Goal: Task Accomplishment & Management: Manage account settings

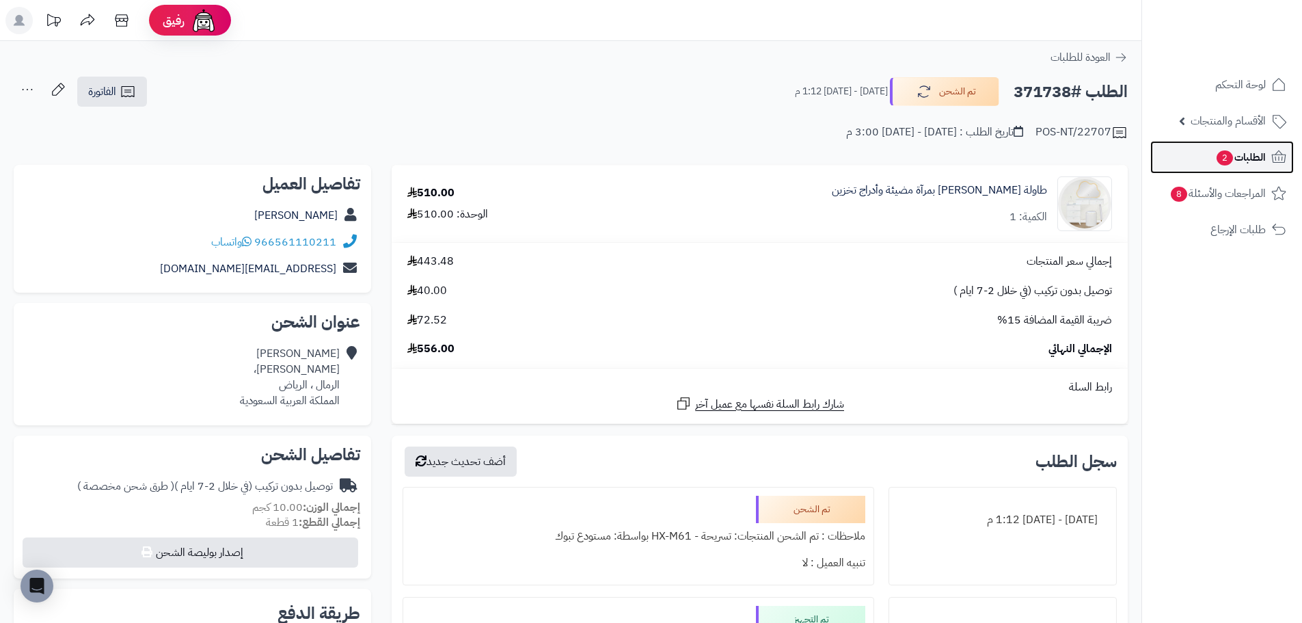
click at [1240, 157] on span "الطلبات 2" at bounding box center [1240, 157] width 51 height 19
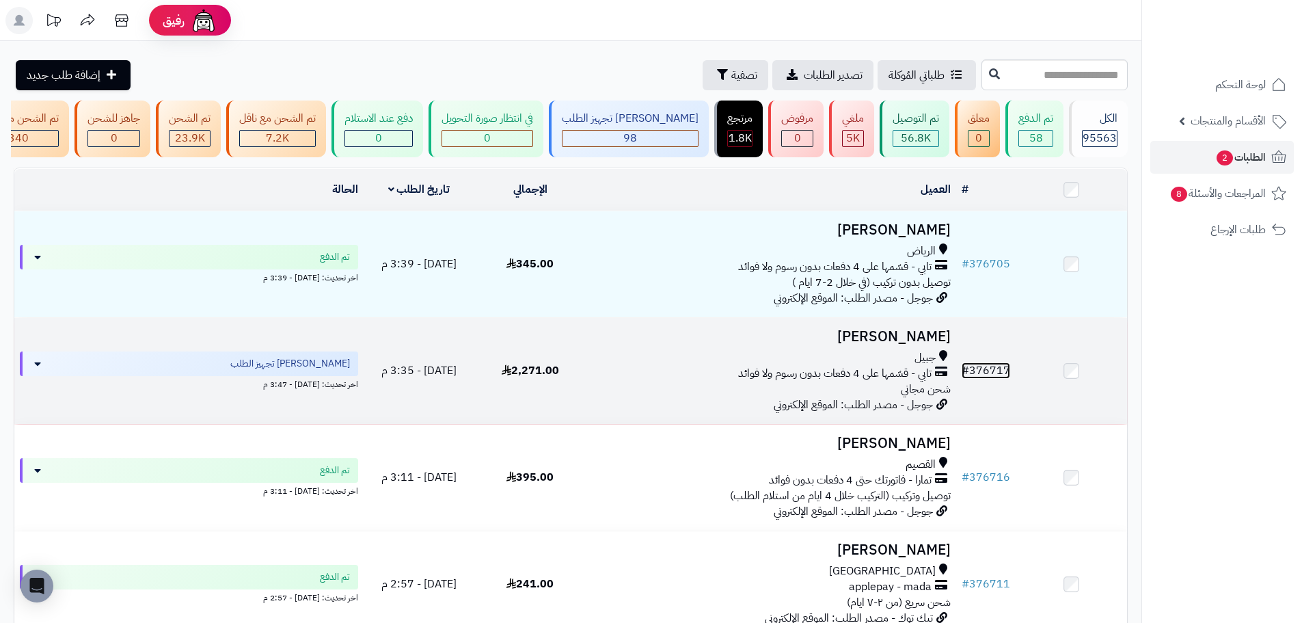
click at [992, 379] on link "# 376717" at bounding box center [986, 370] width 49 height 16
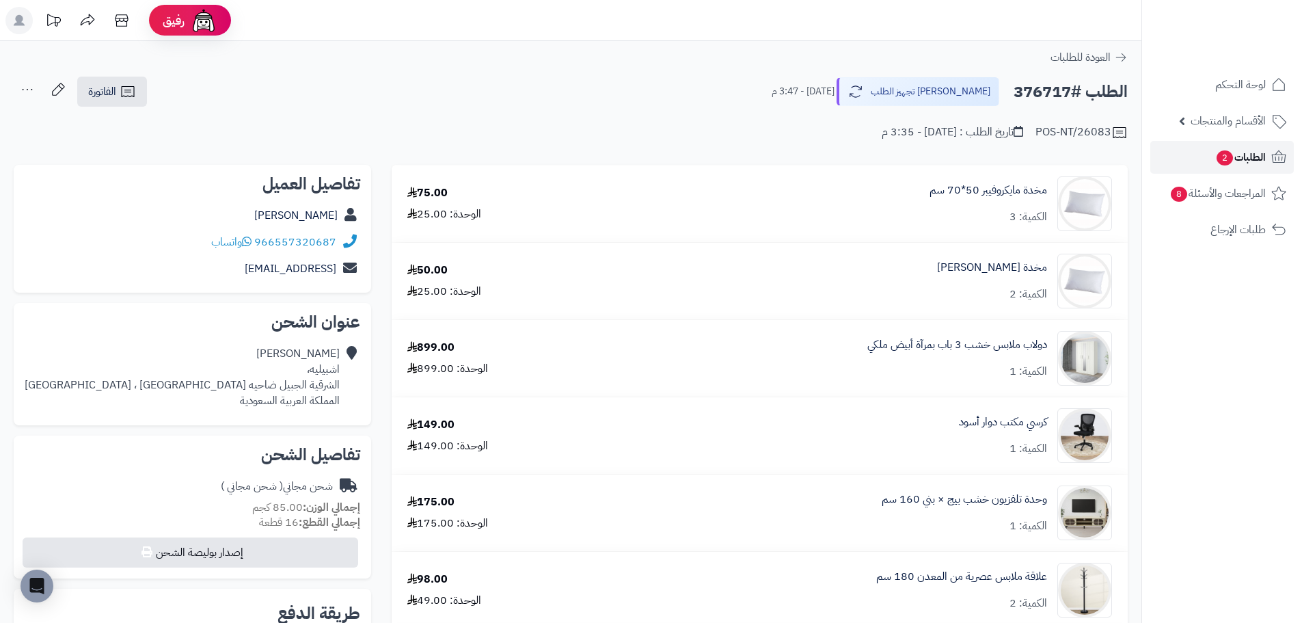
click at [1252, 157] on span "الطلبات 2" at bounding box center [1240, 157] width 51 height 19
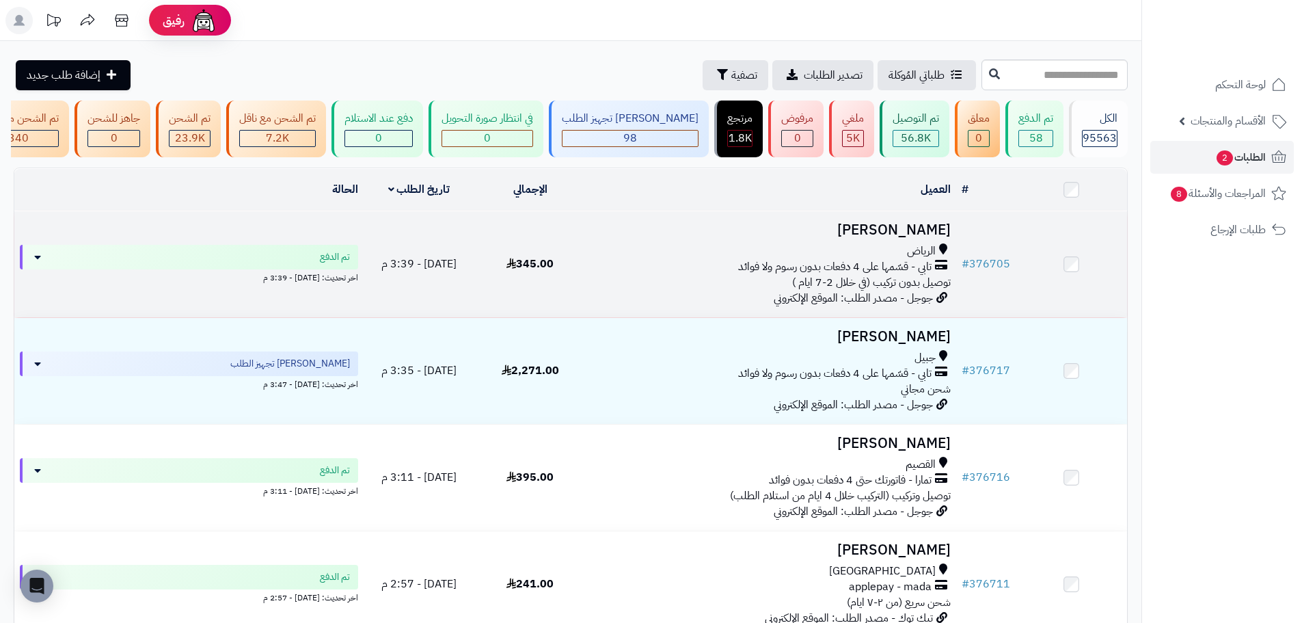
click at [979, 256] on td "# 376705" at bounding box center [985, 264] width 59 height 106
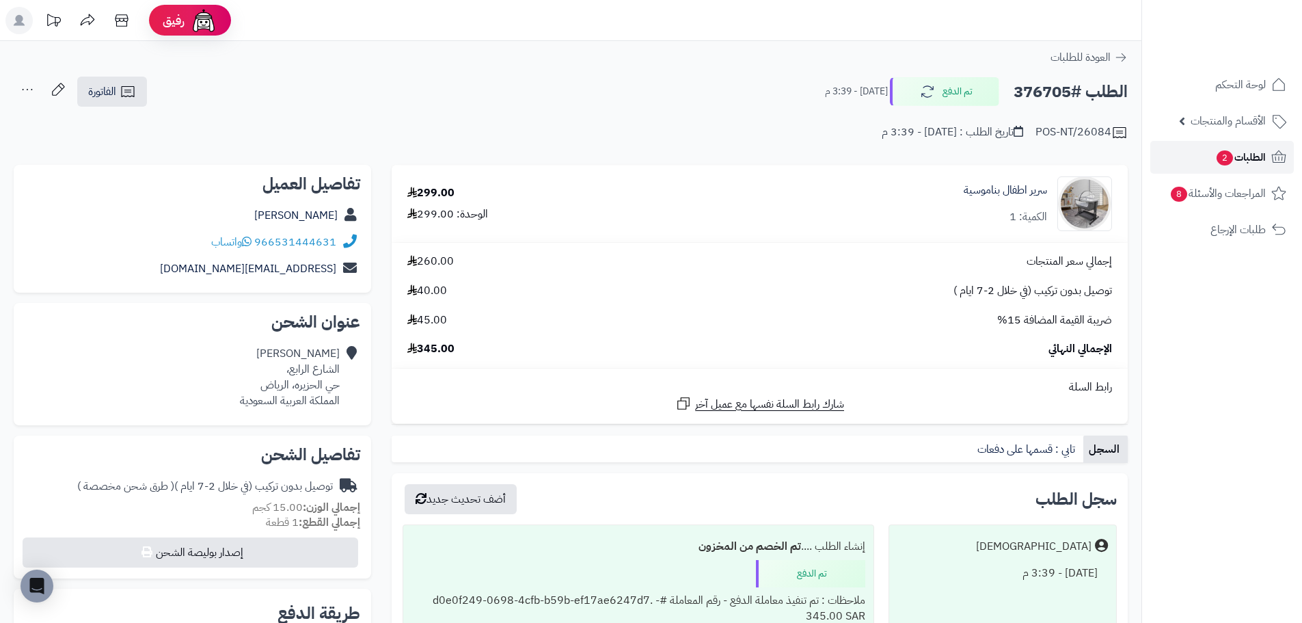
click at [1250, 165] on span "الطلبات 2" at bounding box center [1240, 157] width 51 height 19
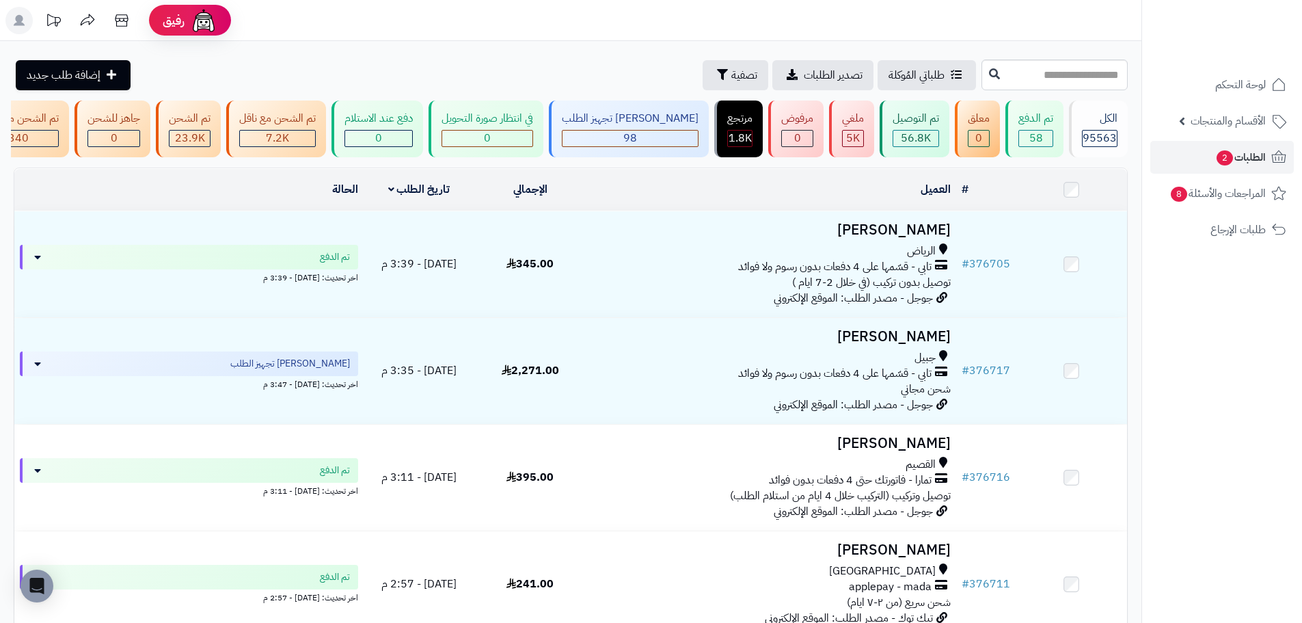
click at [1204, 381] on nav "لوحة التحكم الأقسام والمنتجات المنتجات الأقسام الماركات مواصفات المنتجات مواصفا…" at bounding box center [1222, 328] width 161 height 623
click at [1228, 154] on span "2" at bounding box center [1225, 157] width 16 height 15
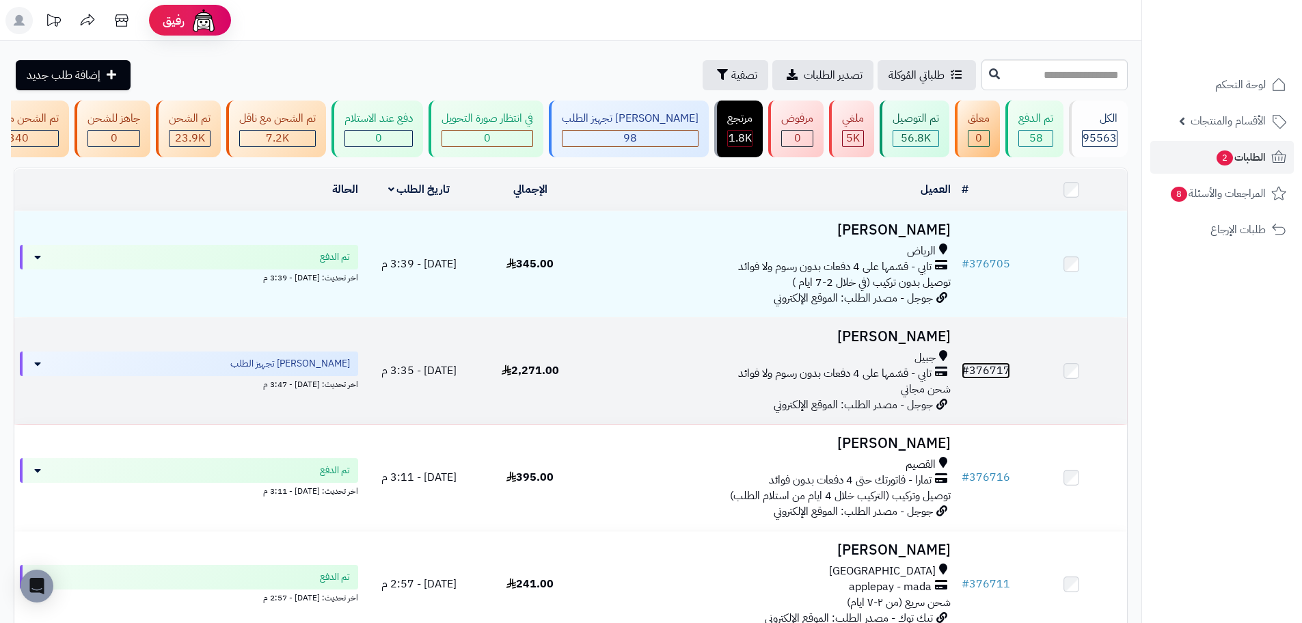
click at [982, 379] on link "# 376717" at bounding box center [986, 370] width 49 height 16
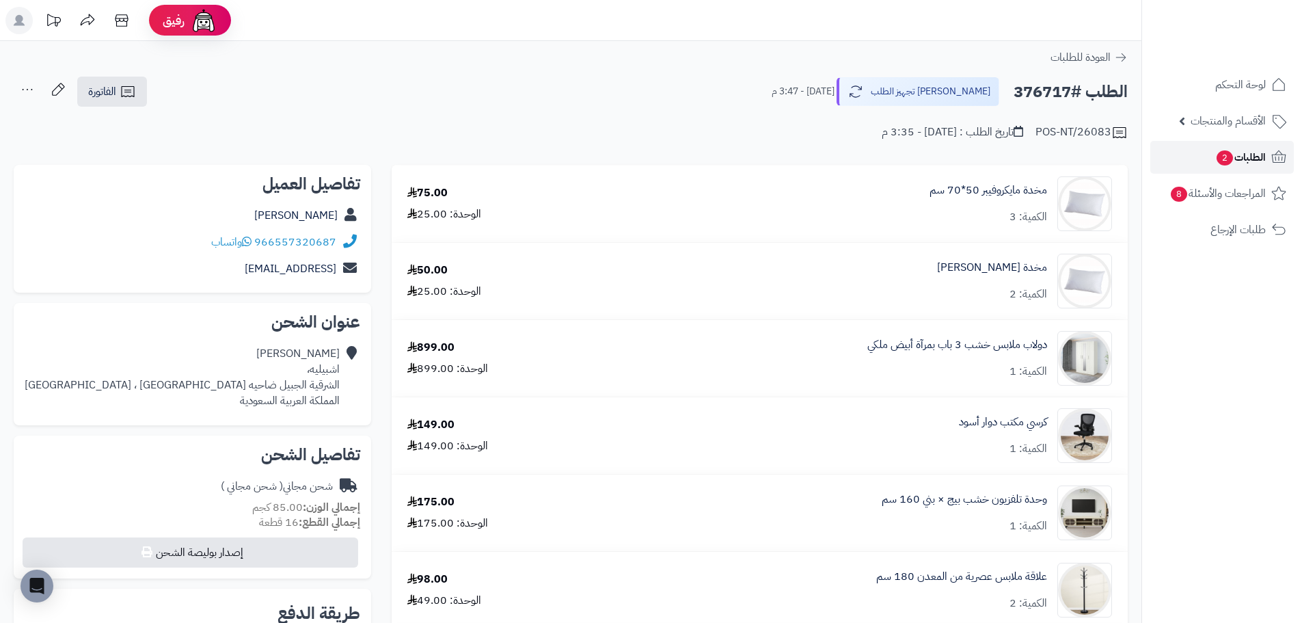
click at [1222, 163] on span "2" at bounding box center [1225, 158] width 18 height 16
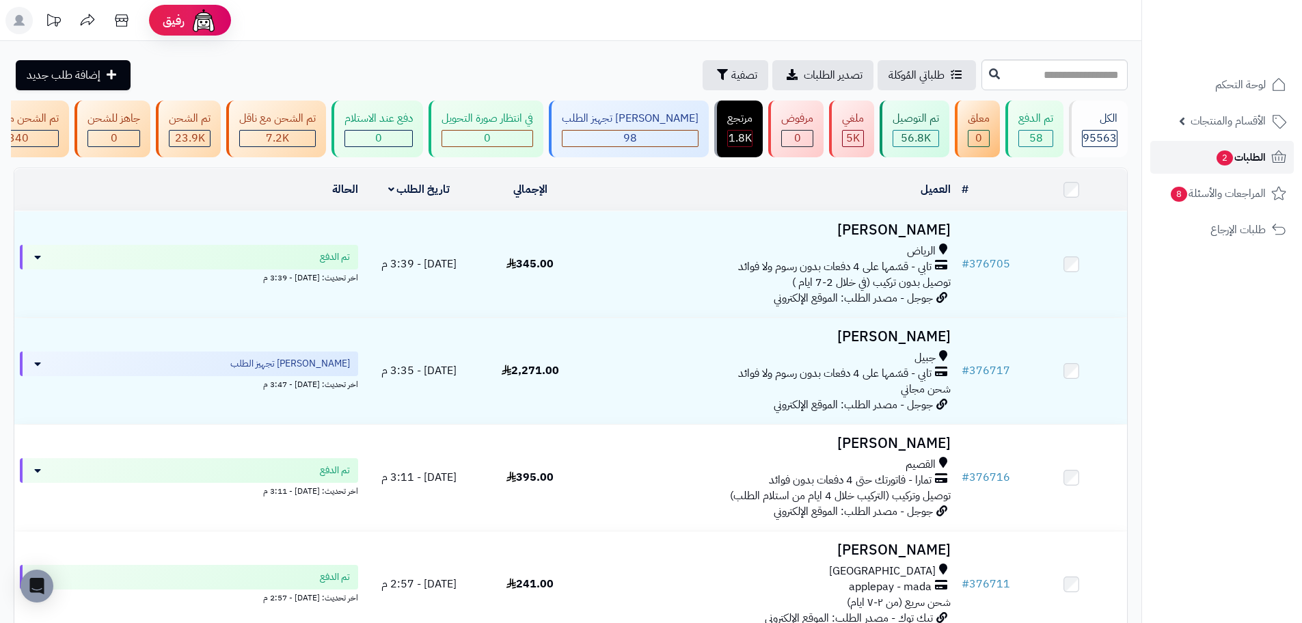
click at [1253, 159] on span "الطلبات 2" at bounding box center [1240, 157] width 51 height 19
click at [1228, 160] on span "2" at bounding box center [1225, 157] width 16 height 15
